Goal: Transaction & Acquisition: Purchase product/service

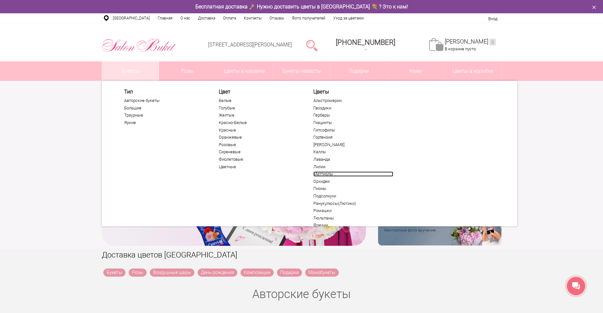
click at [314, 173] on link "Маттиолы" at bounding box center [353, 174] width 80 height 5
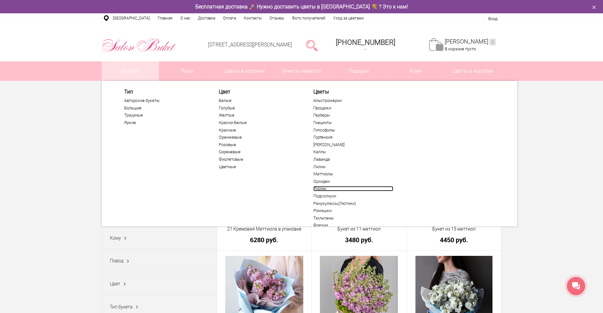
click at [323, 189] on link "Пионы" at bounding box center [353, 188] width 80 height 5
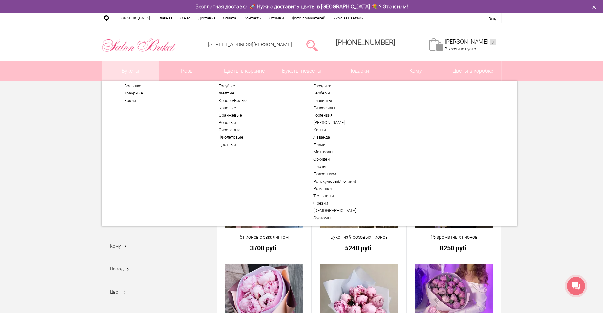
scroll to position [34, 0]
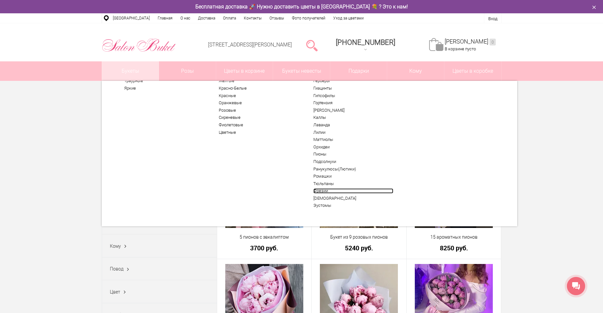
click at [320, 192] on link "Фрезии" at bounding box center [353, 191] width 80 height 5
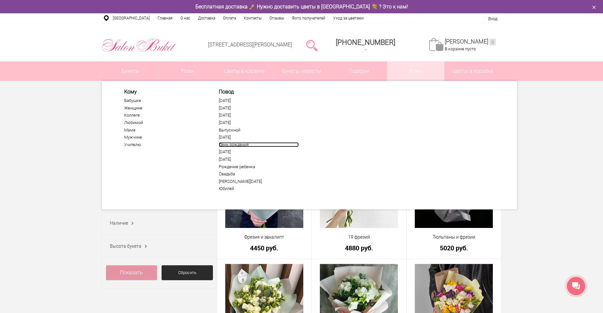
click at [239, 145] on link "День рождения" at bounding box center [259, 144] width 80 height 5
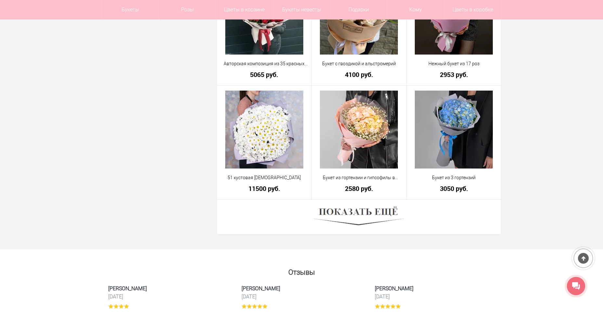
scroll to position [1757, 0]
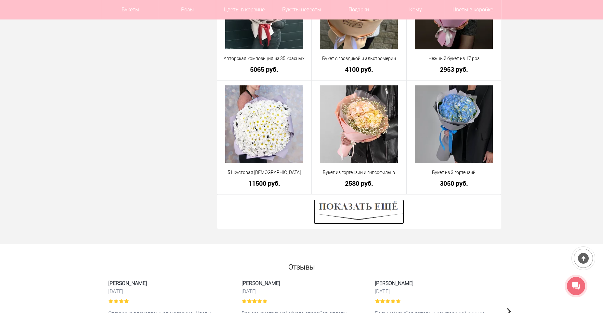
click at [346, 212] on img at bounding box center [359, 212] width 90 height 25
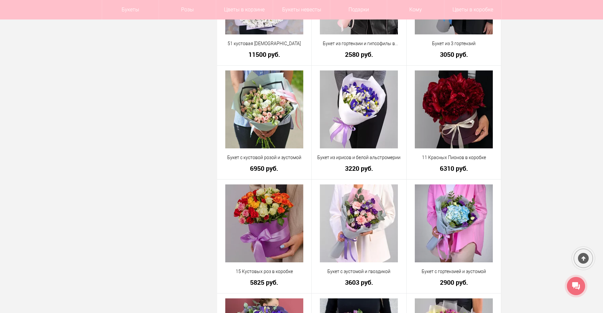
scroll to position [1887, 0]
